Goal: Information Seeking & Learning: Learn about a topic

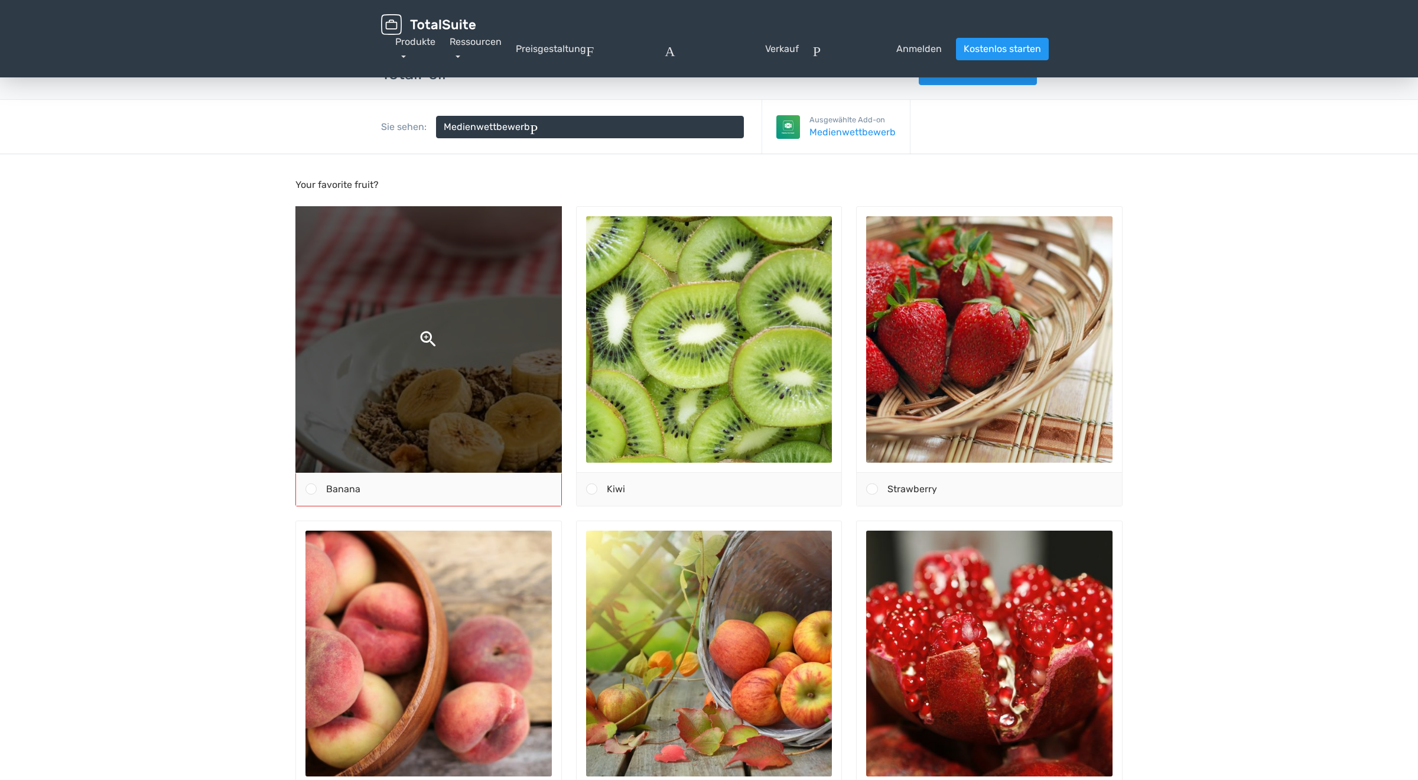
click at [426, 335] on img at bounding box center [428, 339] width 520 height 520
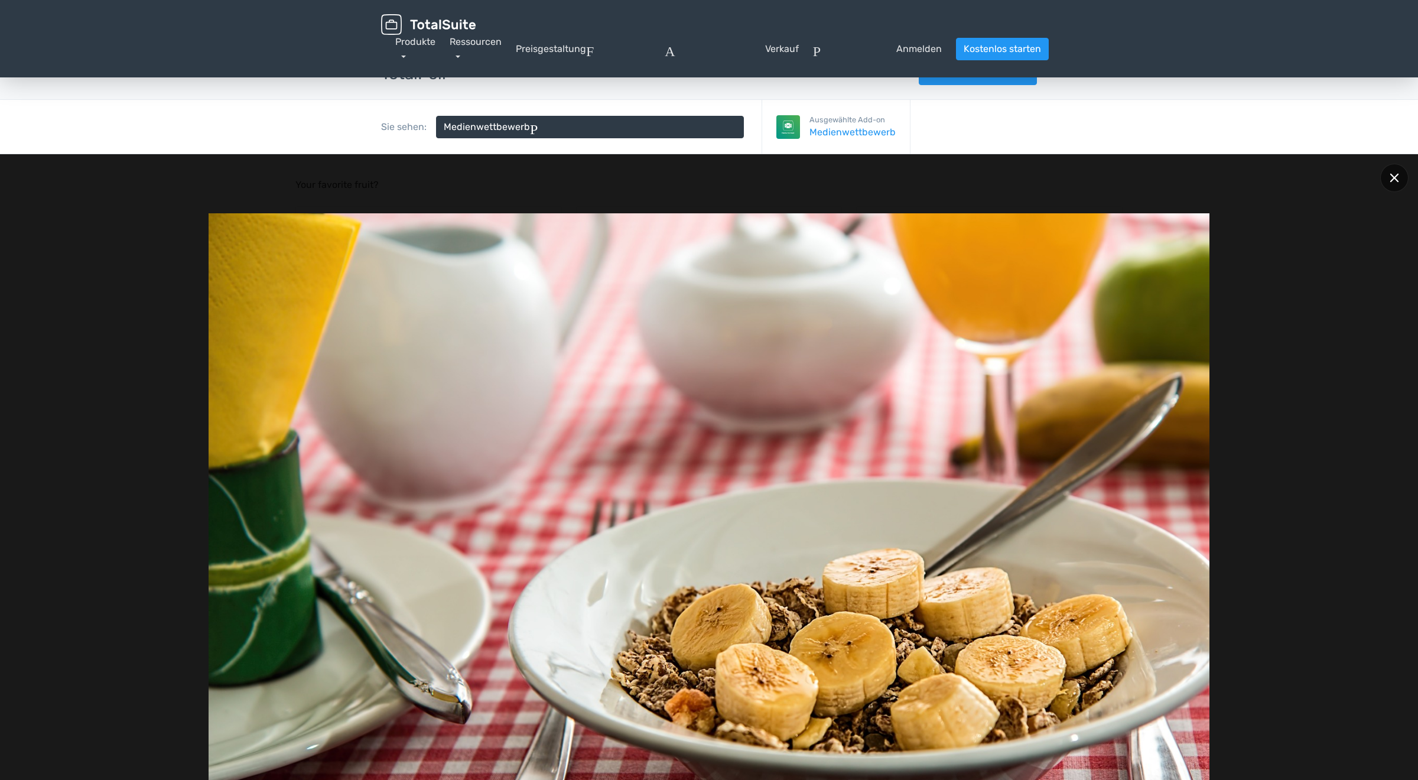
click at [1391, 178] on icon at bounding box center [1393, 177] width 9 height 9
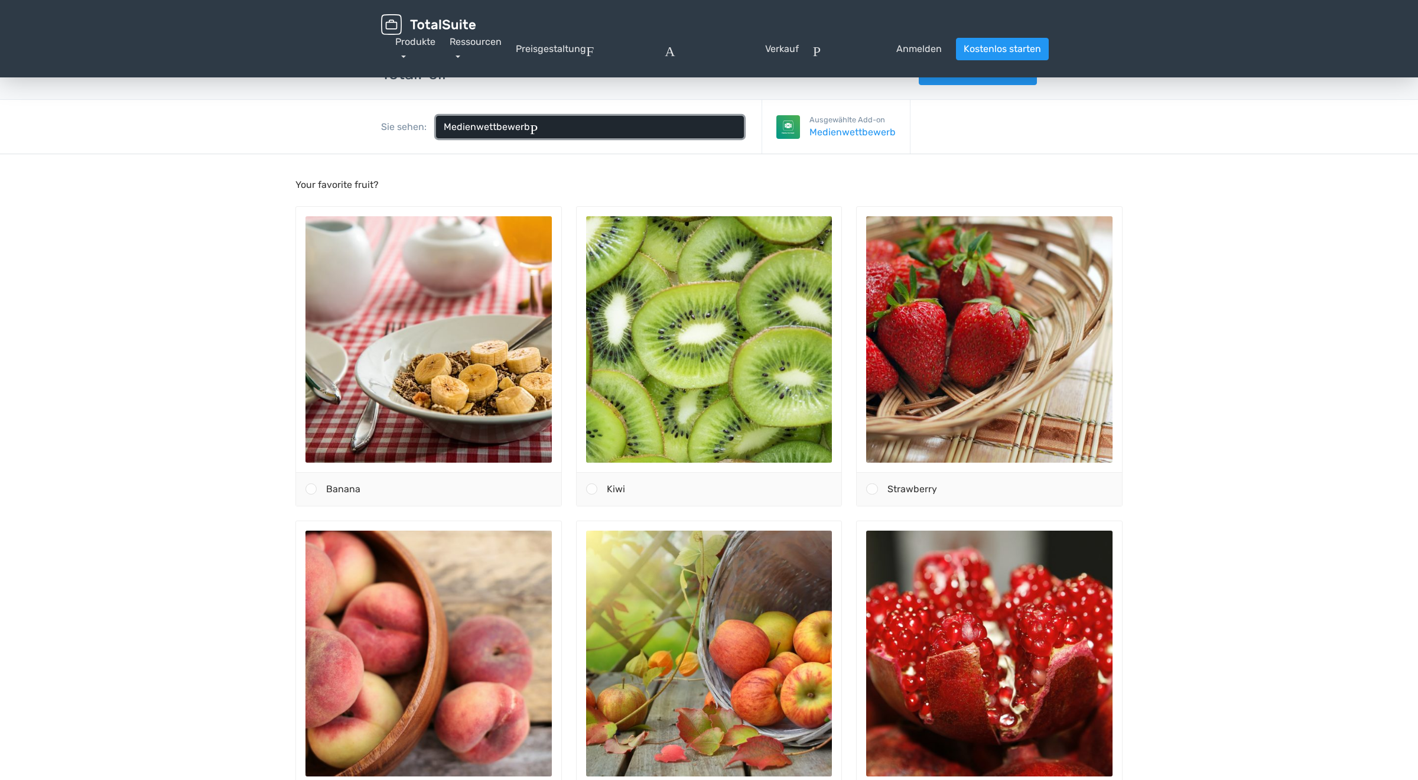
click at [592, 131] on span "Pfeil_drop_down" at bounding box center [633, 127] width 206 height 14
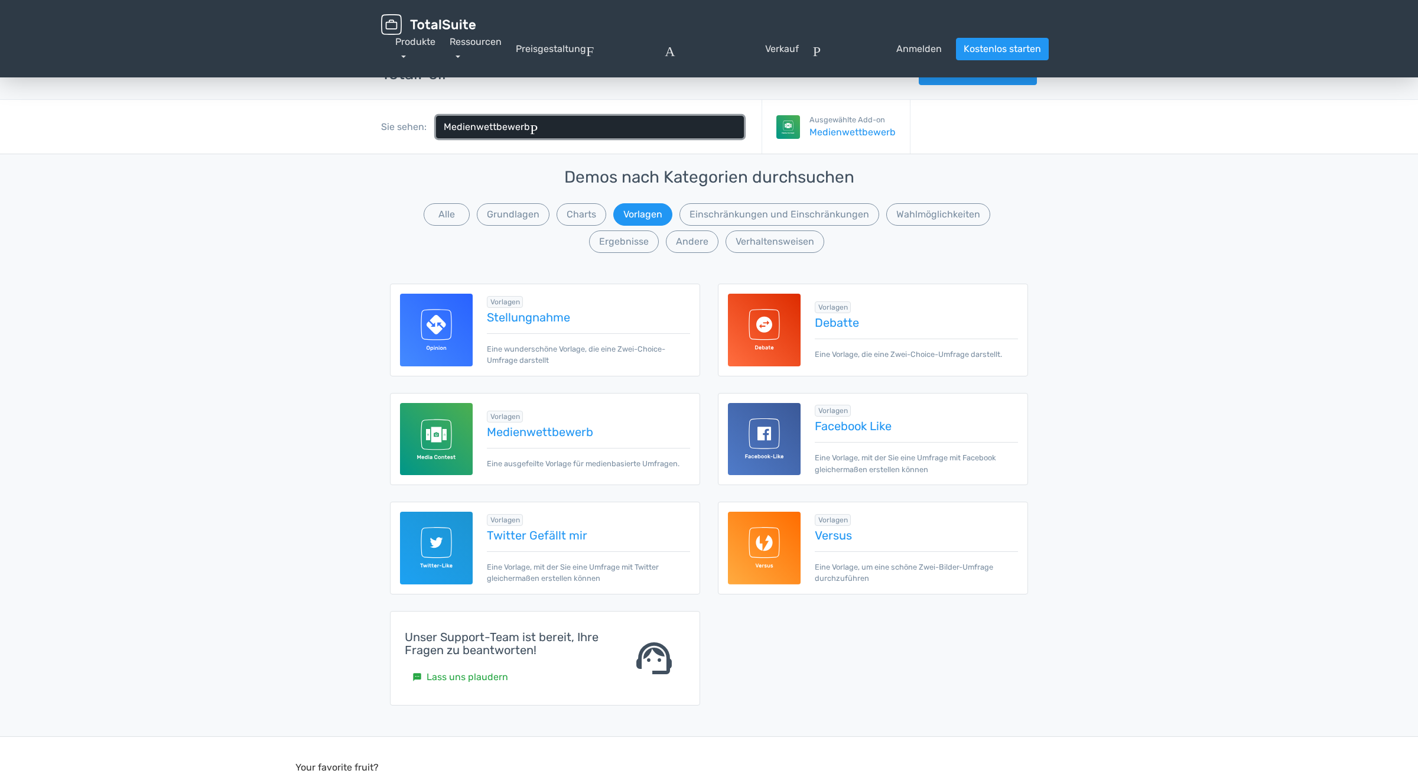
click at [564, 123] on span "Pfeil_drop_down" at bounding box center [633, 127] width 206 height 14
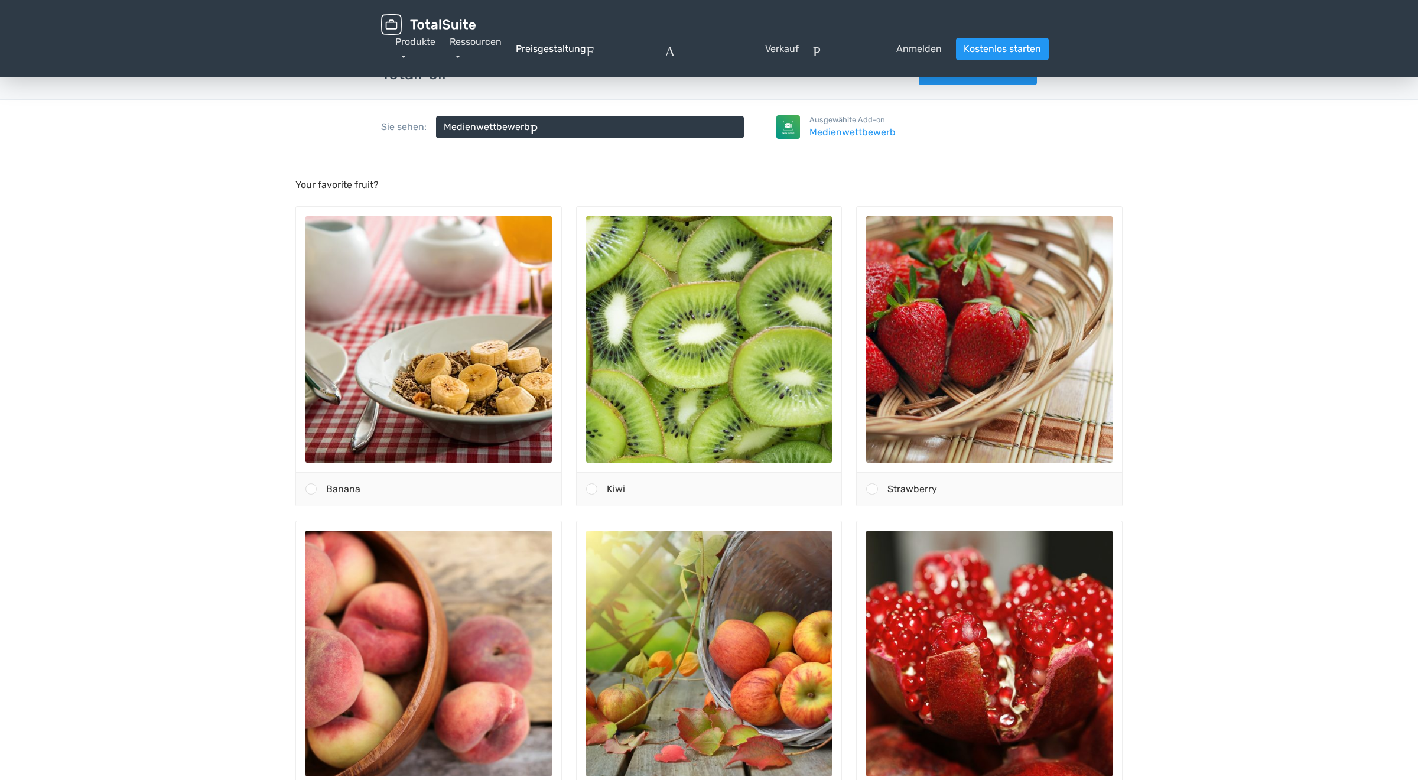
click at [538, 50] on link "Preisgestaltung" at bounding box center [551, 49] width 70 height 14
click at [546, 123] on span "Pfeil_drop_down" at bounding box center [633, 127] width 206 height 14
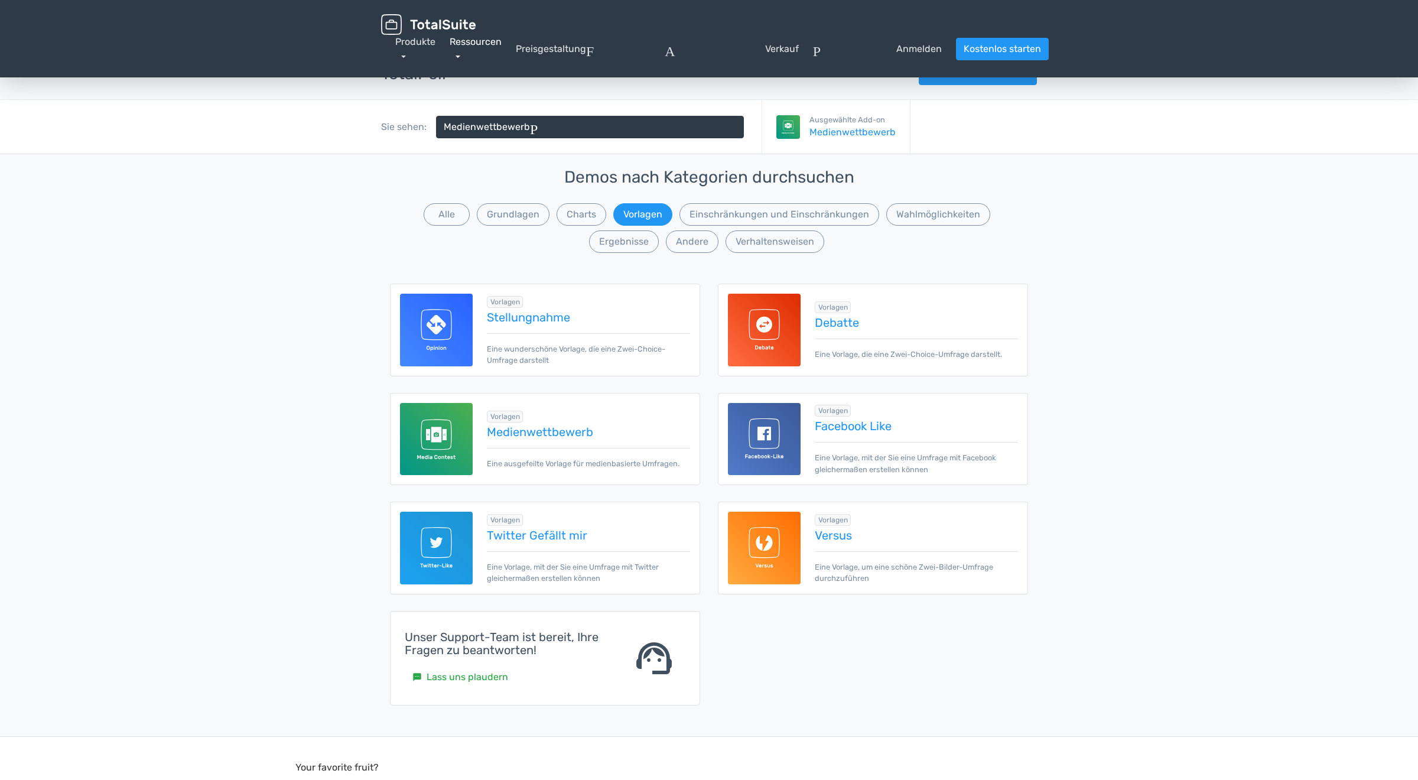
click at [456, 57] on link "Ressourcen" at bounding box center [476, 48] width 52 height 25
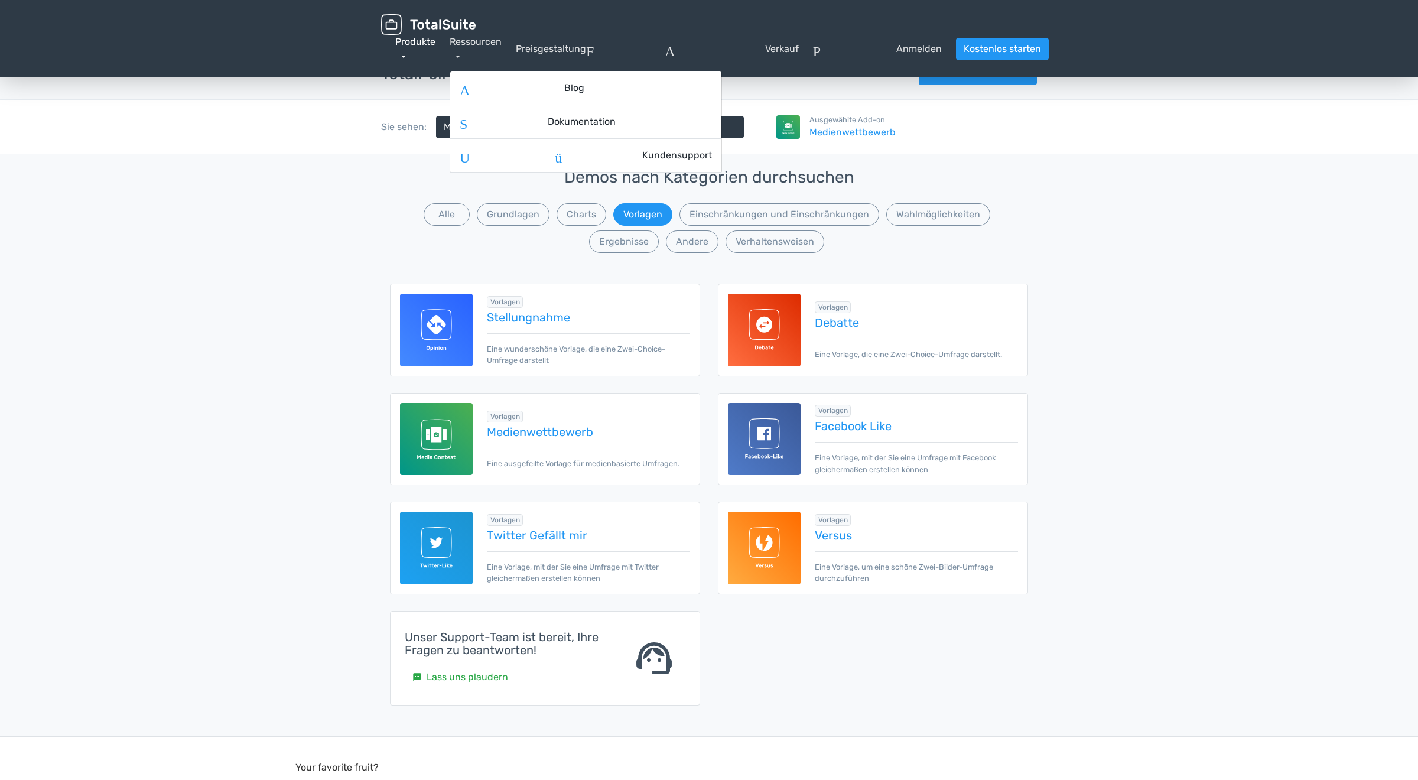
click at [404, 58] on link "Produkte" at bounding box center [415, 48] width 40 height 25
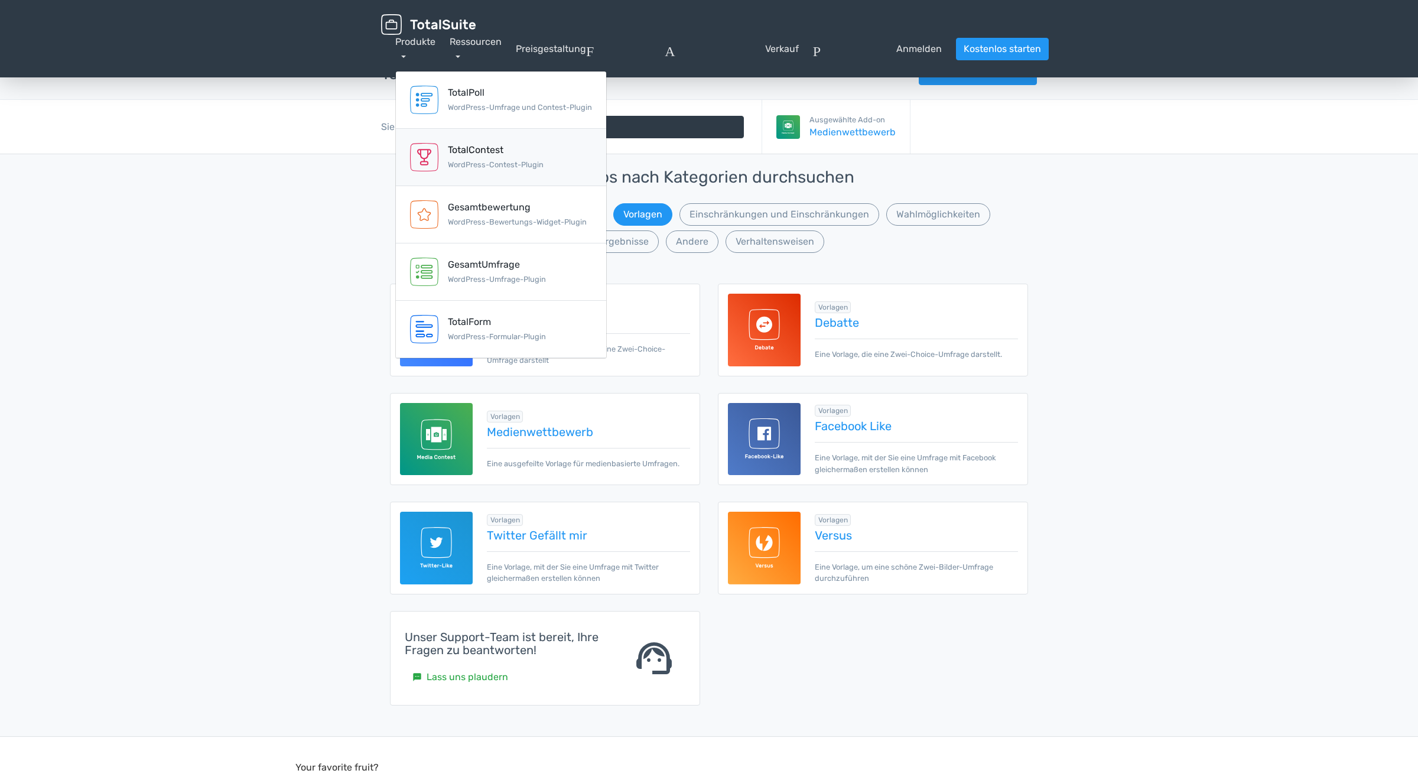
click at [464, 154] on div "TotalContest" at bounding box center [496, 150] width 96 height 14
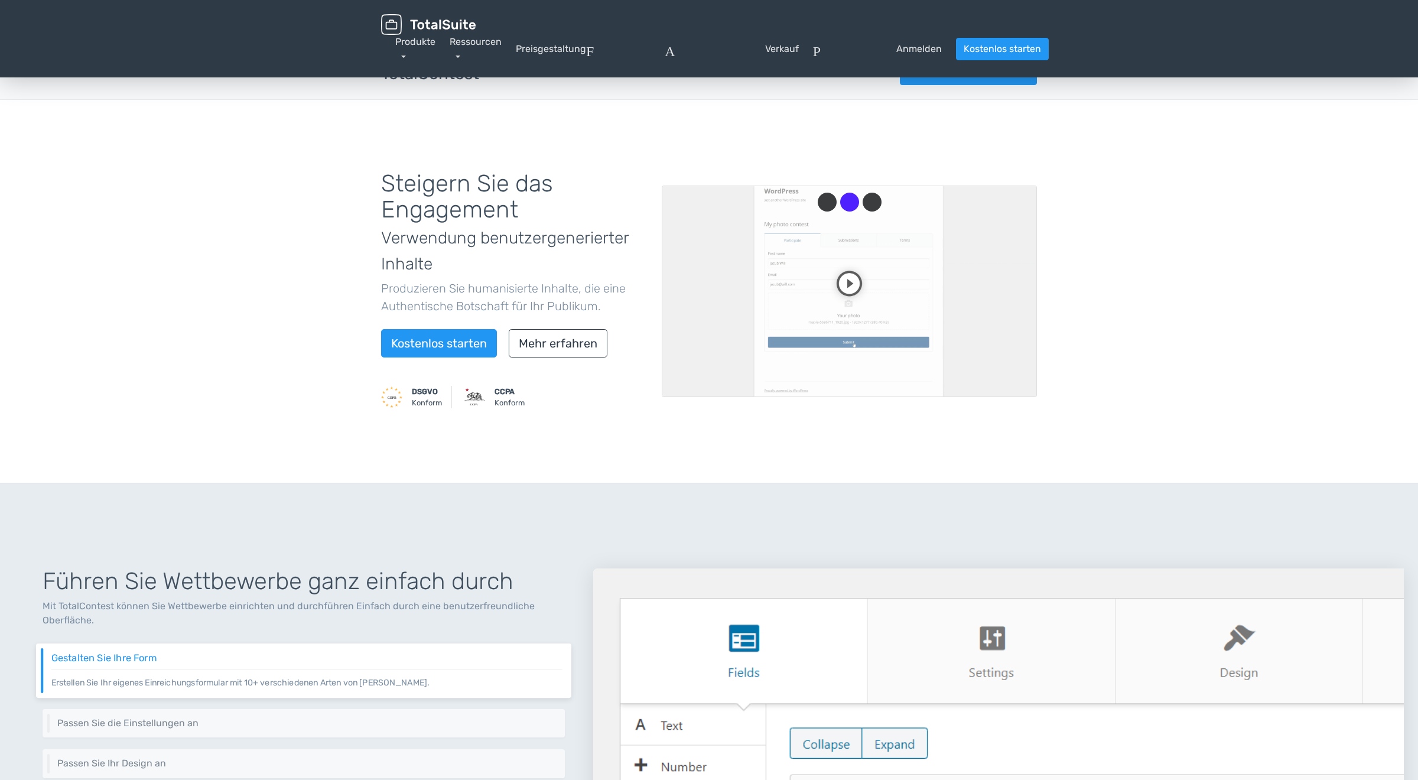
click at [849, 283] on video at bounding box center [849, 290] width 375 height 211
click at [570, 343] on link "Mehr erfahren" at bounding box center [558, 343] width 99 height 28
